Goal: Information Seeking & Learning: Learn about a topic

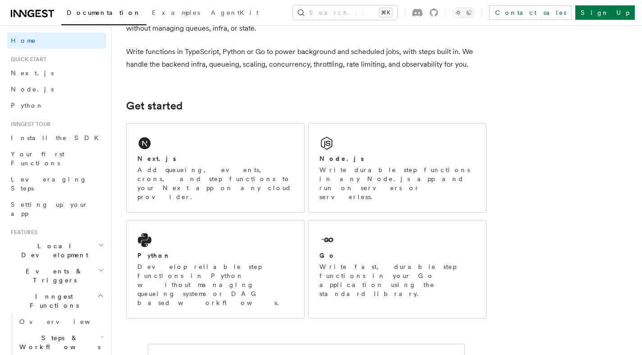
scroll to position [89, 0]
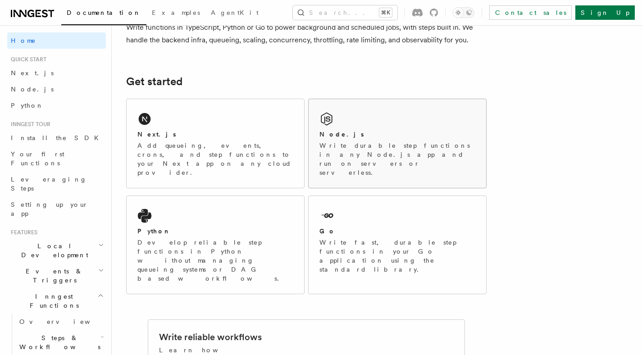
click at [338, 151] on p "Write durable step functions in any Node.js app and run on servers or serverles…" at bounding box center [397, 159] width 156 height 36
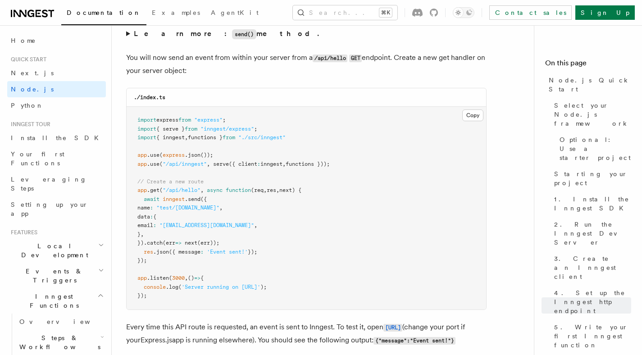
scroll to position [4781, 0]
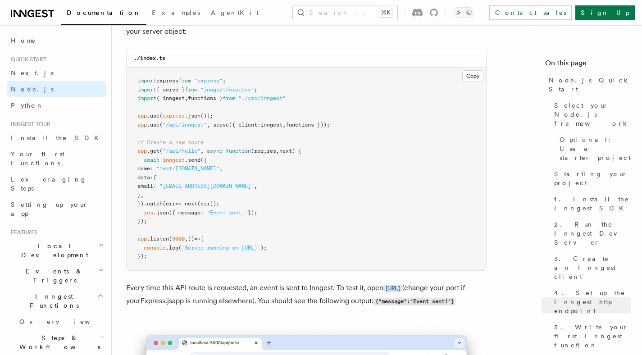
click at [159, 154] on span ".get" at bounding box center [153, 151] width 13 height 6
click at [158, 154] on span ".get" at bounding box center [153, 151] width 13 height 6
click at [158, 128] on span ".use" at bounding box center [153, 125] width 13 height 6
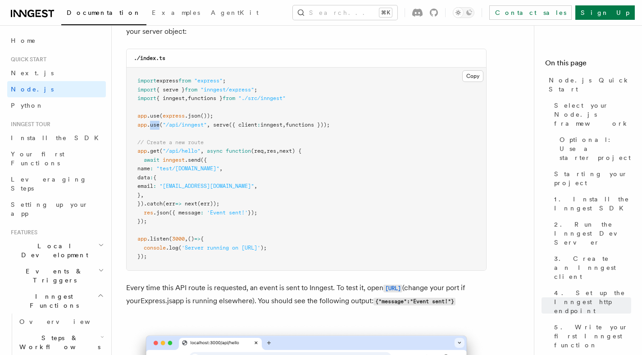
click at [158, 128] on span ".use" at bounding box center [153, 125] width 13 height 6
click at [198, 128] on span ""/api/inngest"" at bounding box center [185, 125] width 44 height 6
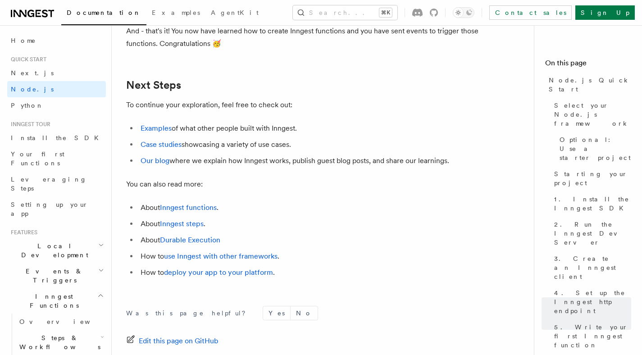
scroll to position [5590, 0]
click at [166, 148] on link "Case studies" at bounding box center [161, 143] width 41 height 9
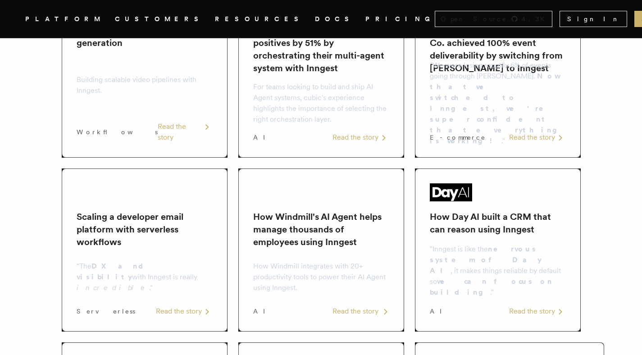
scroll to position [134, 0]
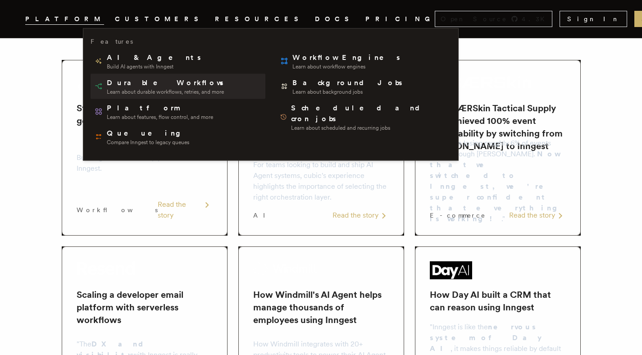
click at [121, 82] on span "Durable Workflows" at bounding box center [166, 82] width 118 height 11
